Goal: Find specific page/section: Find specific page/section

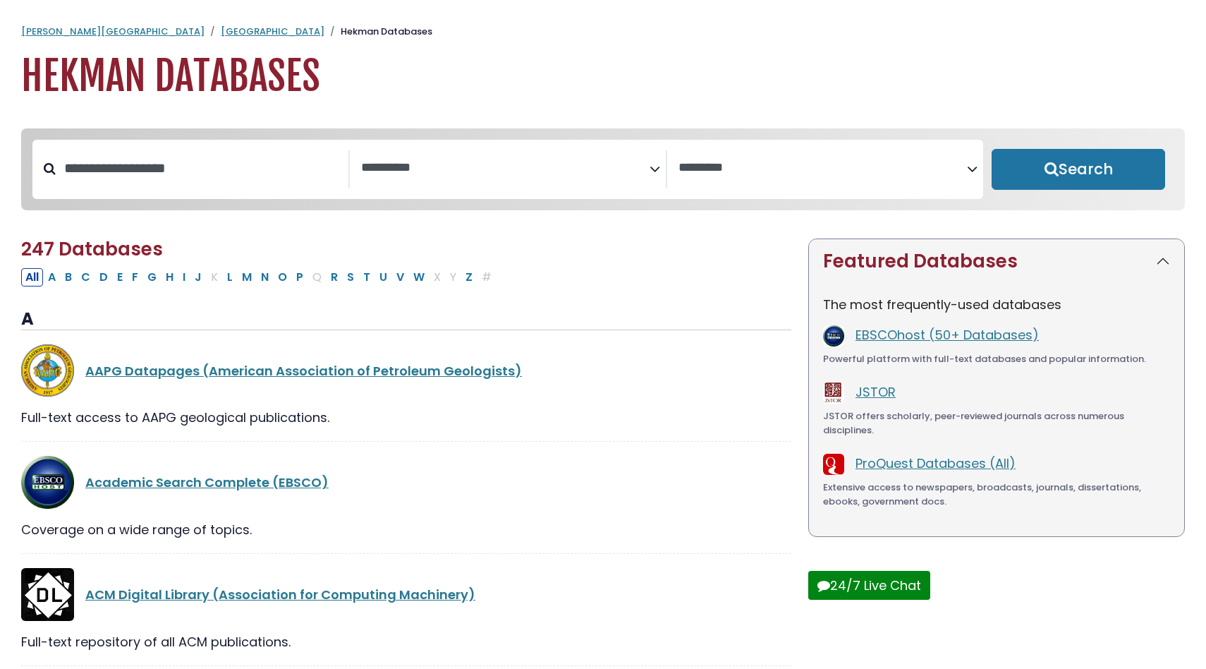
select select "Database Subject Filter"
select select "Database Vendors Filter"
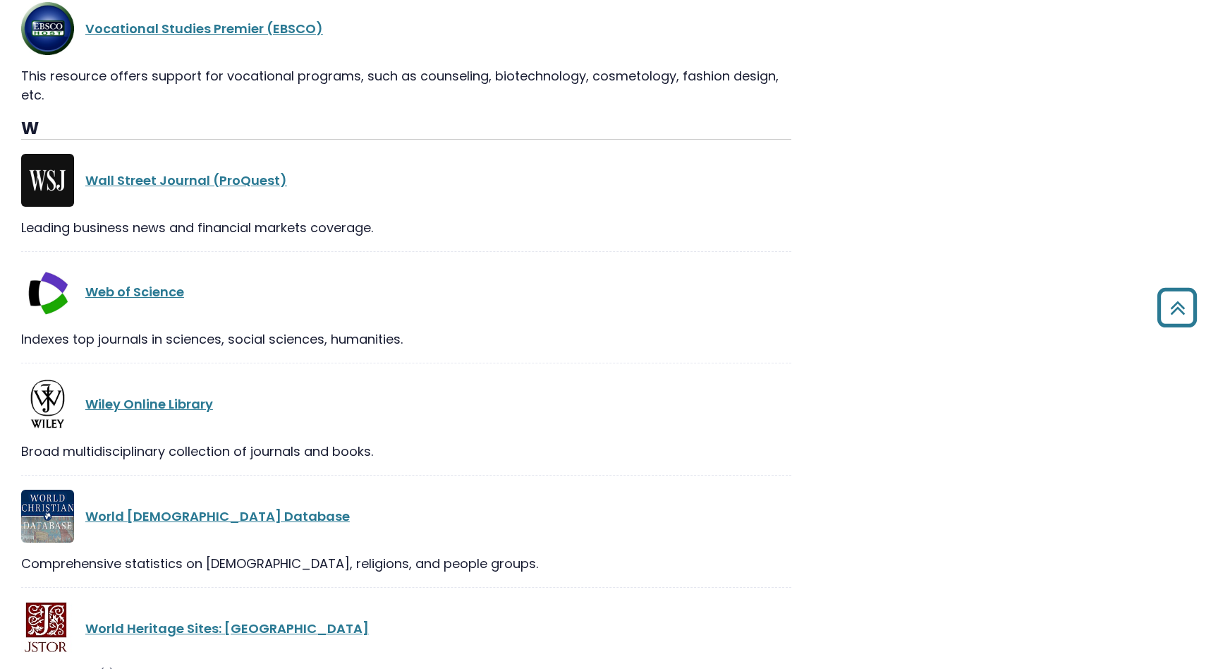
scroll to position [28161, 0]
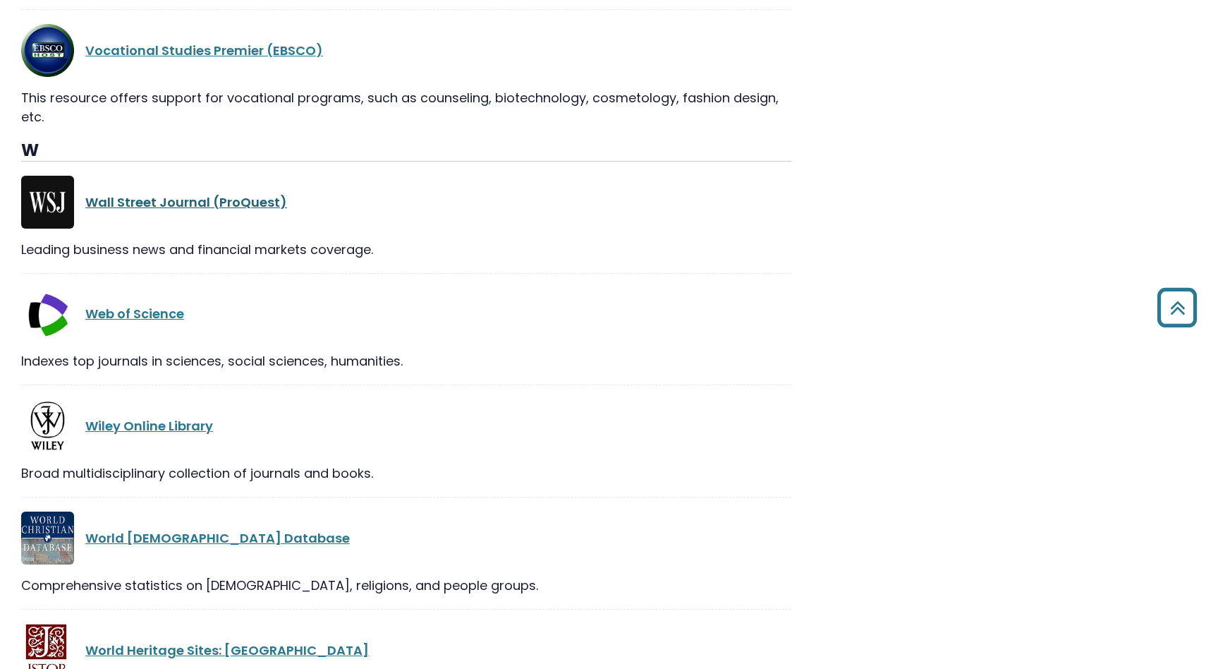
click at [192, 193] on link "Wall Street Journal (ProQuest)" at bounding box center [186, 202] width 202 height 18
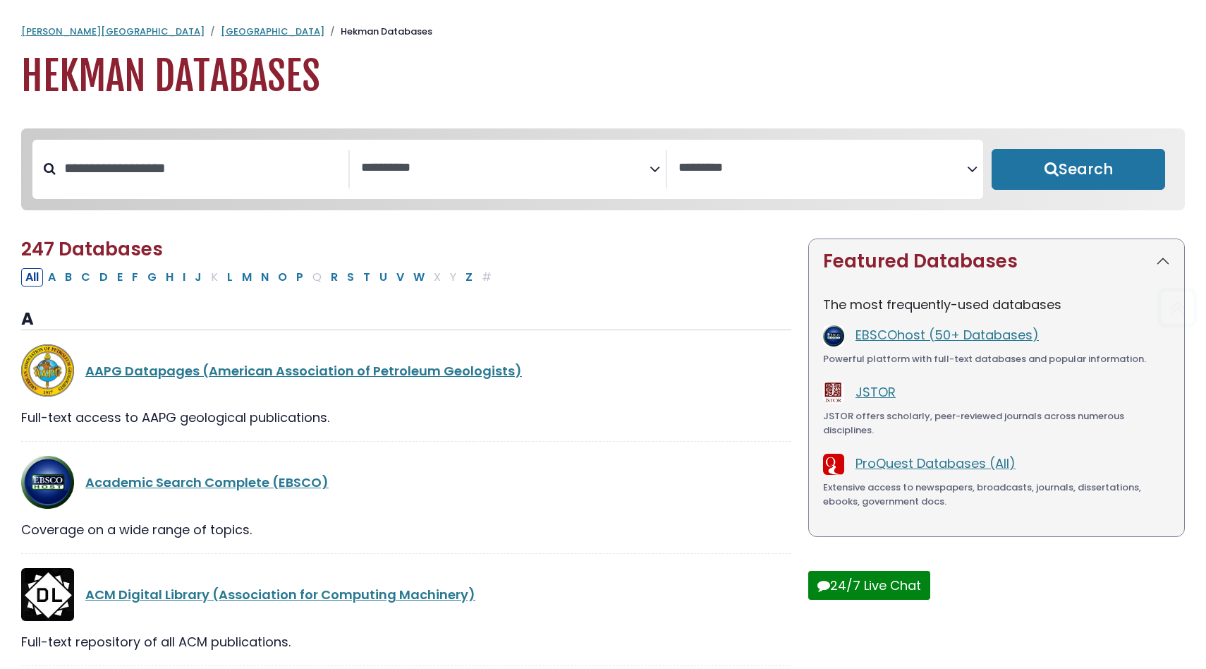
select select "Database Subject Filter"
select select "Database Vendors Filter"
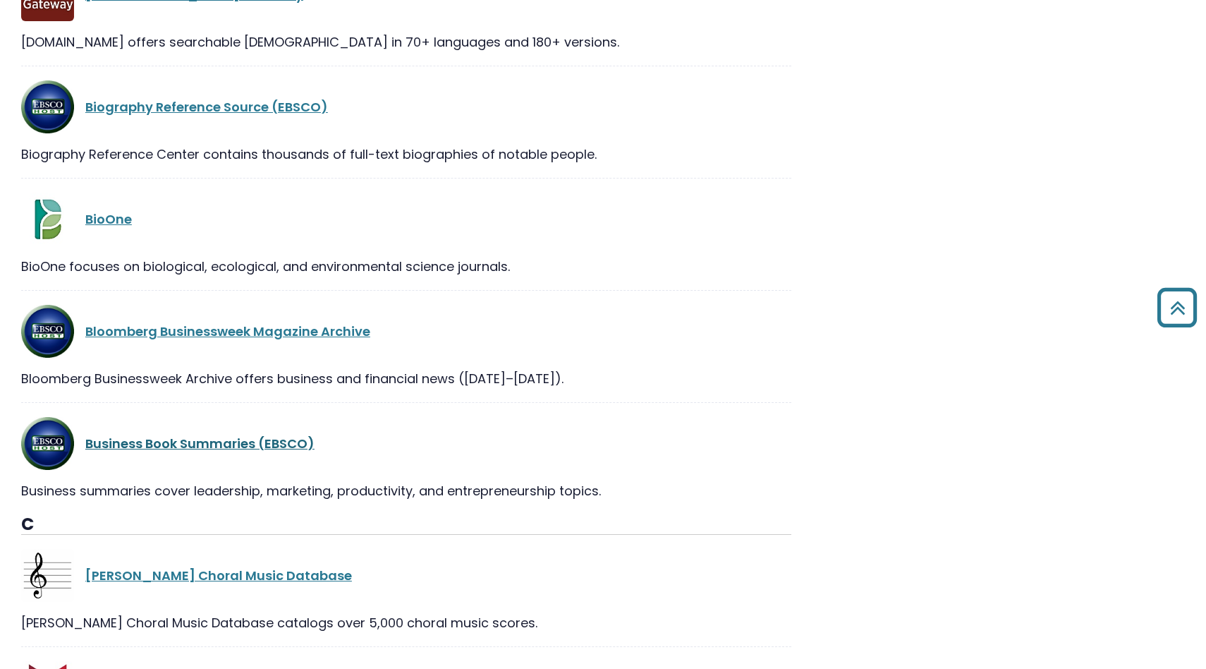
click at [252, 444] on link "Business Book Summaries (EBSCO)" at bounding box center [199, 444] width 229 height 18
click at [222, 442] on link "Business Book Summaries (EBSCO)" at bounding box center [199, 444] width 229 height 18
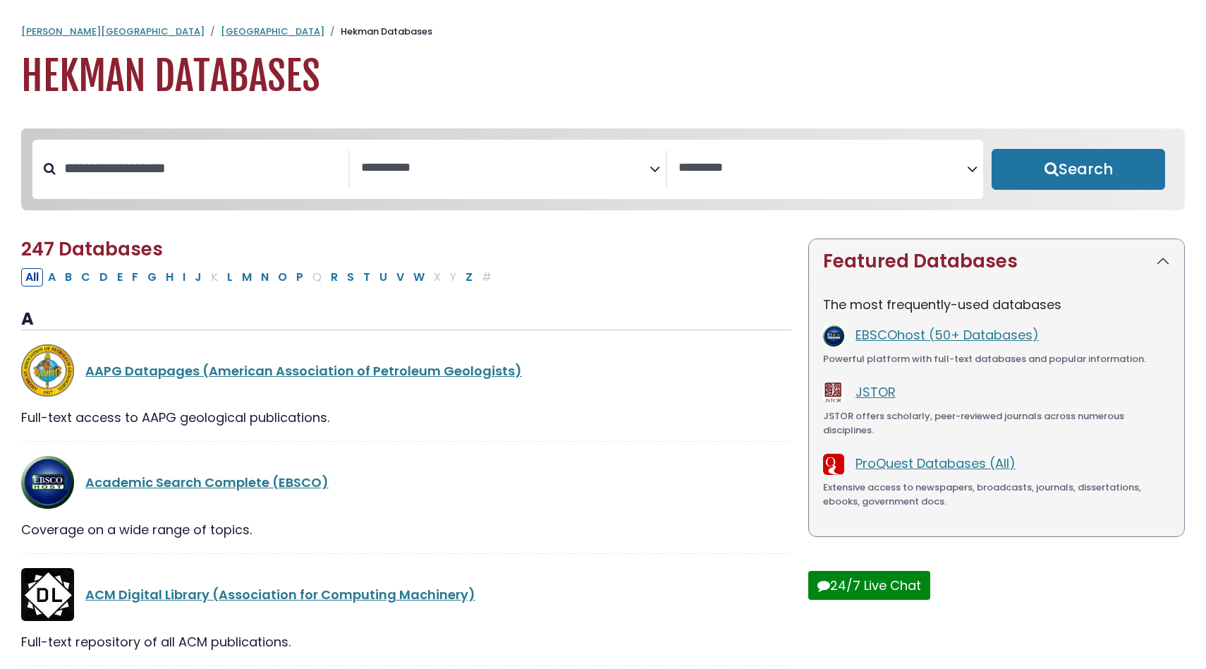
select select "Database Subject Filter"
select select "Database Vendors Filter"
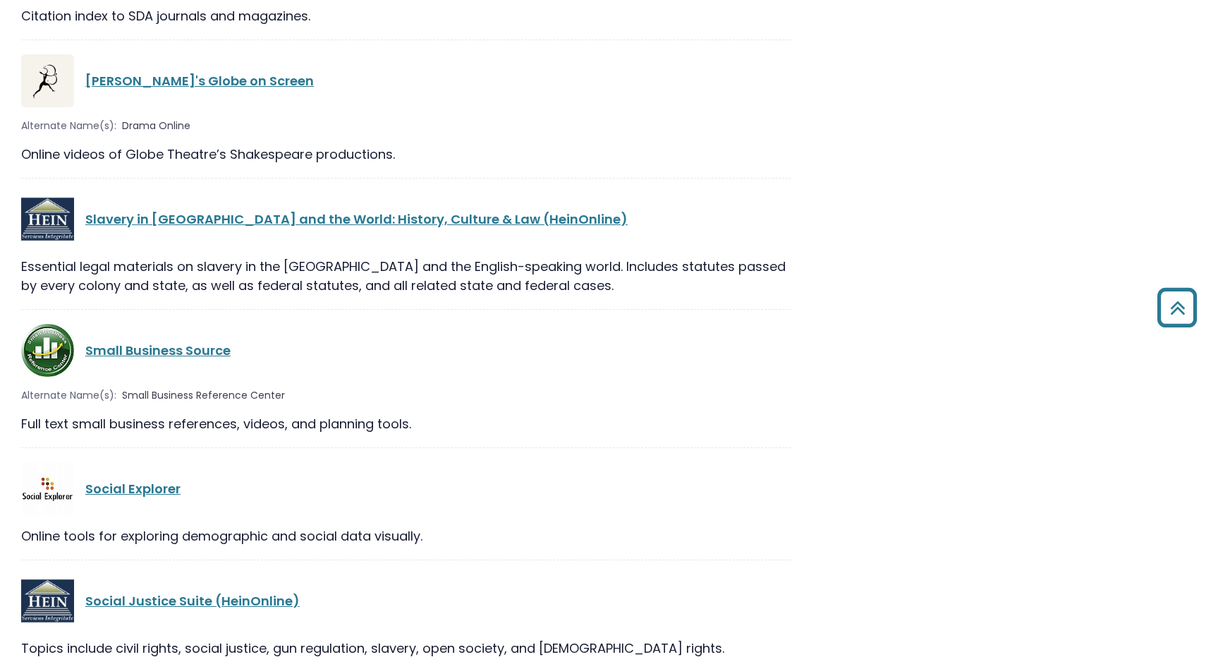
scroll to position [28061, 0]
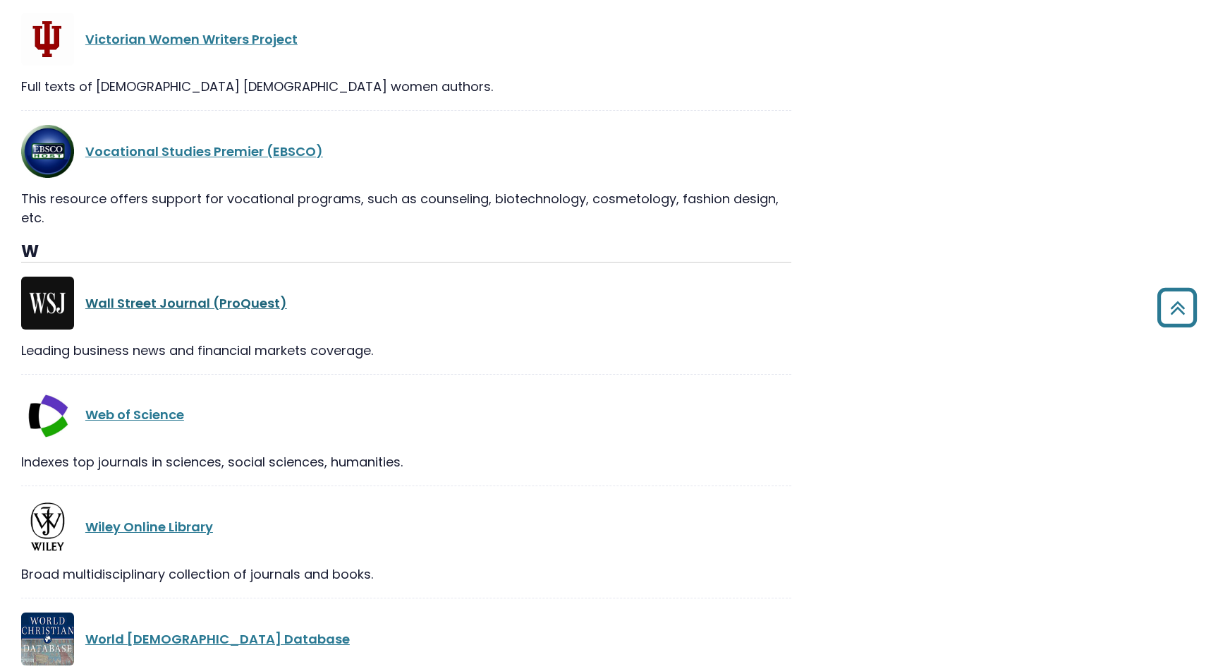
click at [207, 294] on link "Wall Street Journal (ProQuest)" at bounding box center [186, 303] width 202 height 18
click at [240, 294] on link "Wall Street Journal (ProQuest)" at bounding box center [186, 303] width 202 height 18
